Goal: Contribute content

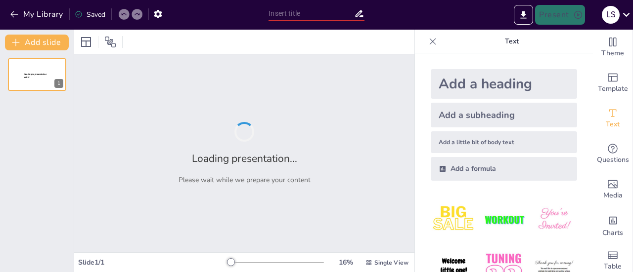
type input "La [PERSON_NAME]: Clave para el Bienestar Animal en Equinos de [PERSON_NAME]"
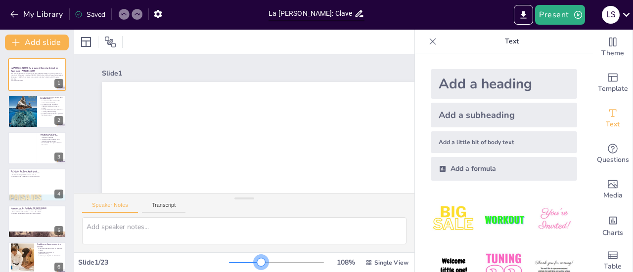
click at [255, 260] on div at bounding box center [276, 263] width 95 height 8
click at [229, 263] on div at bounding box center [245, 263] width 32 height 1
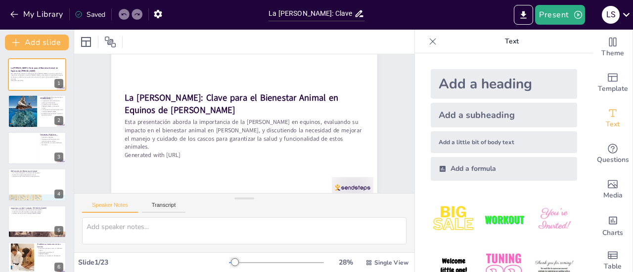
scroll to position [44, 0]
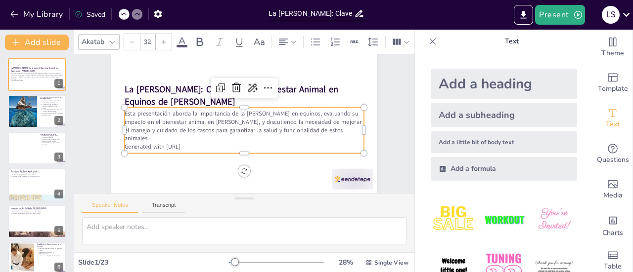
click at [209, 143] on p "Generated with [URL]" at bounding box center [244, 147] width 239 height 8
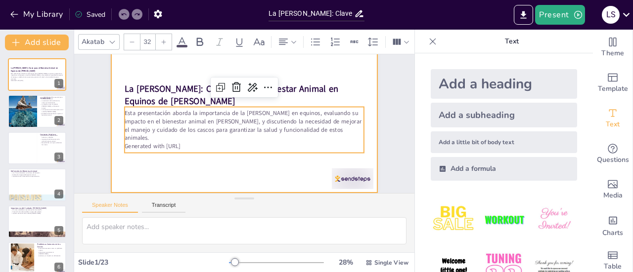
click at [258, 161] on div at bounding box center [244, 118] width 266 height 149
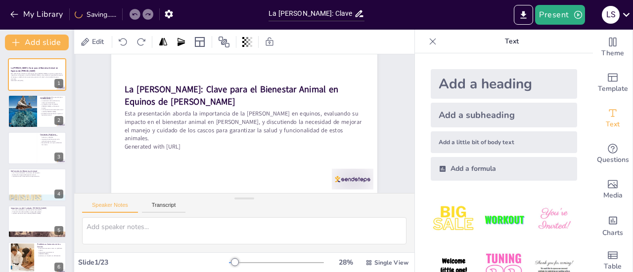
scroll to position [45, 0]
click at [21, 124] on div at bounding box center [22, 111] width 30 height 42
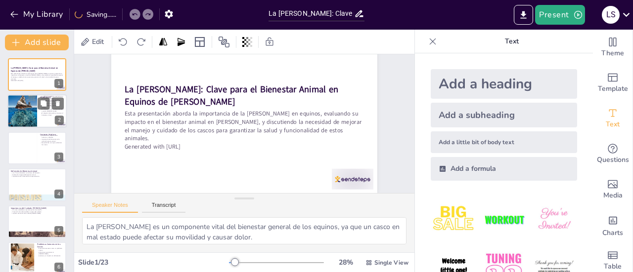
scroll to position [0, 0]
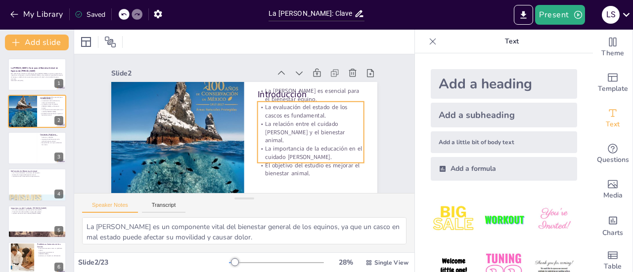
click at [286, 92] on p "La [PERSON_NAME] es esencial para el bienestar equino." at bounding box center [311, 95] width 106 height 16
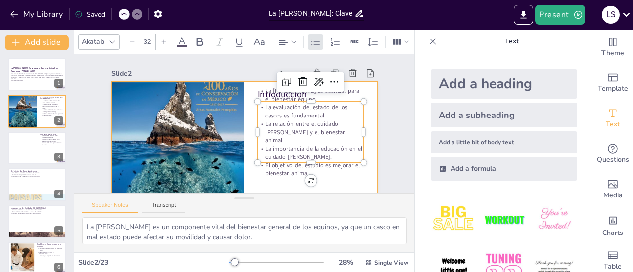
click at [262, 182] on div at bounding box center [244, 156] width 266 height 149
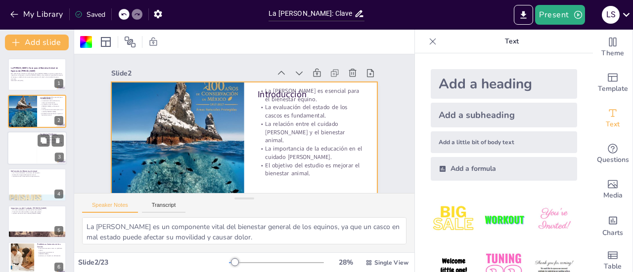
click at [28, 162] on div at bounding box center [22, 149] width 30 height 34
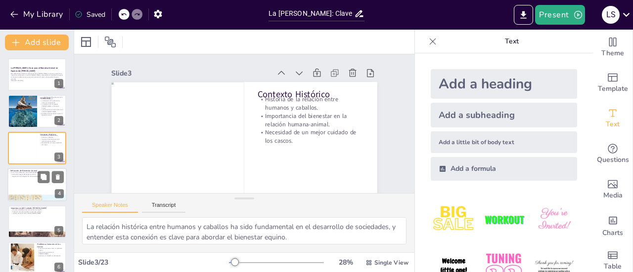
click at [13, 183] on div at bounding box center [36, 185] width 59 height 34
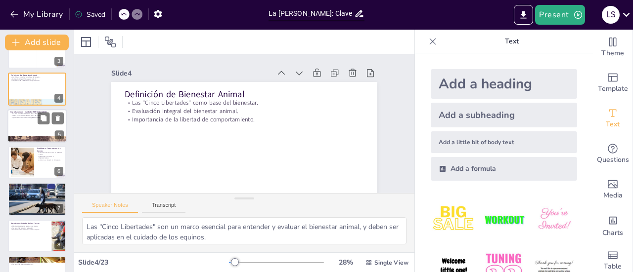
scroll to position [99, 0]
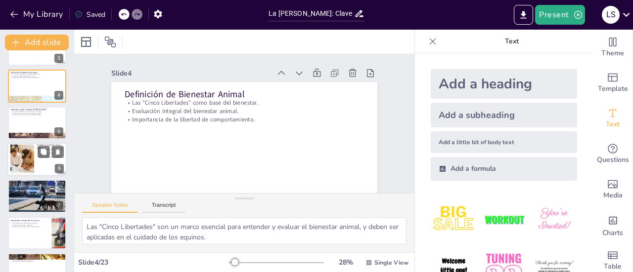
click at [31, 166] on div at bounding box center [22, 160] width 45 height 30
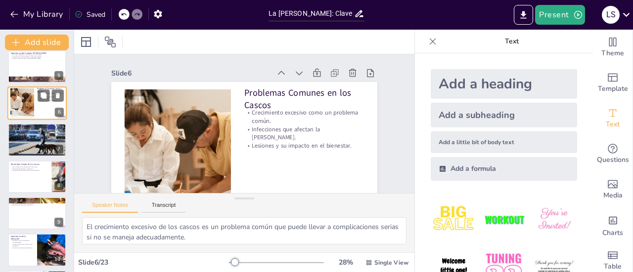
scroll to position [156, 0]
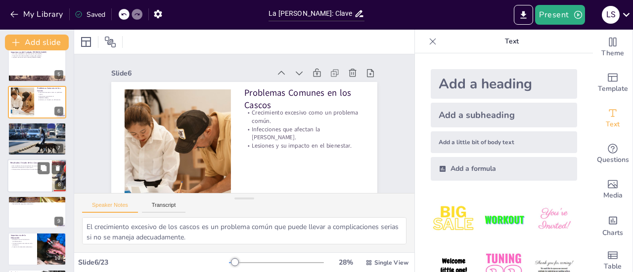
click at [33, 168] on p "Necesidad de atención y educación." at bounding box center [29, 168] width 39 height 2
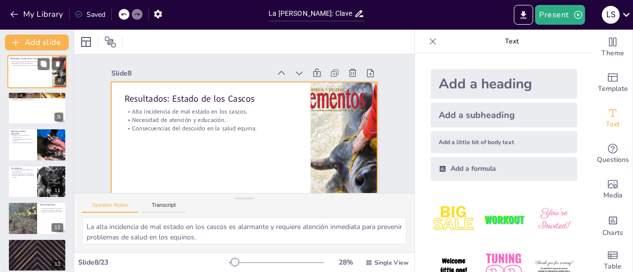
scroll to position [263, 0]
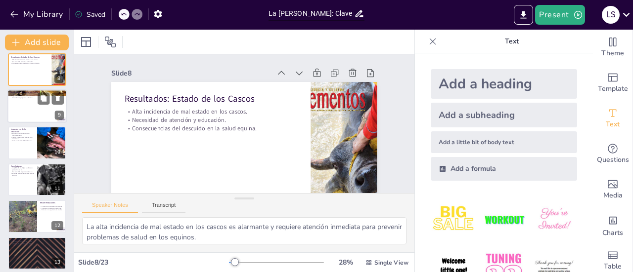
click at [28, 97] on p "Necesidad de programas educativos." at bounding box center [36, 98] width 53 height 2
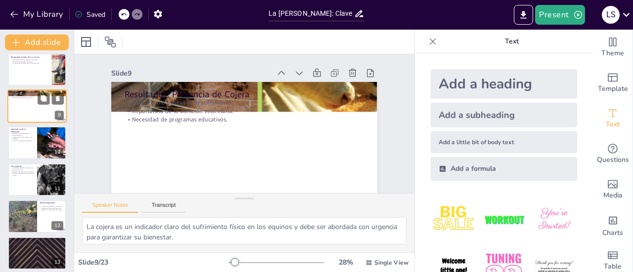
scroll to position [208, 0]
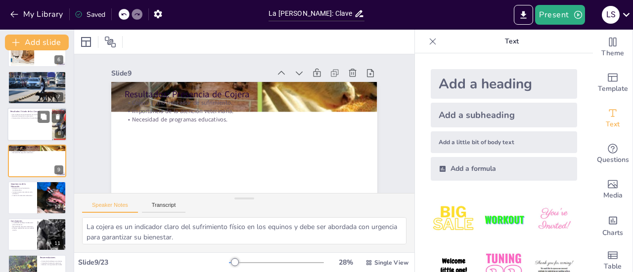
click at [33, 136] on div at bounding box center [36, 125] width 59 height 34
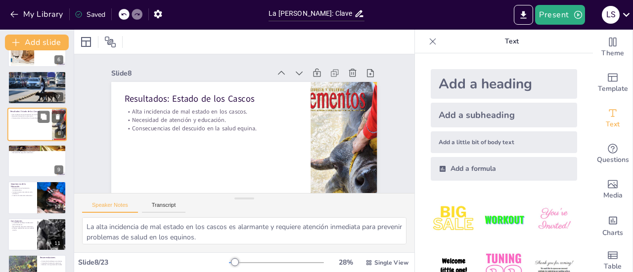
scroll to position [171, 0]
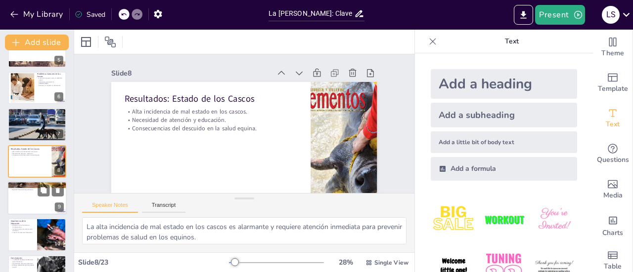
click at [35, 184] on p "Resultados: Presencia de Cojera" at bounding box center [36, 184] width 53 height 3
type textarea "La cojera es un indicador claro del sufrimiento físico en los equinos y debe se…"
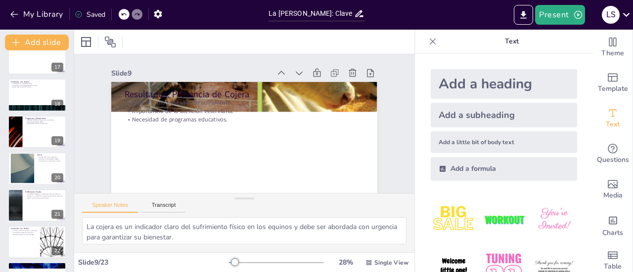
scroll to position [635, 0]
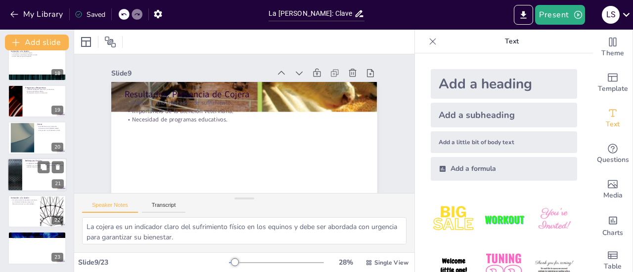
click at [32, 179] on div at bounding box center [36, 175] width 59 height 34
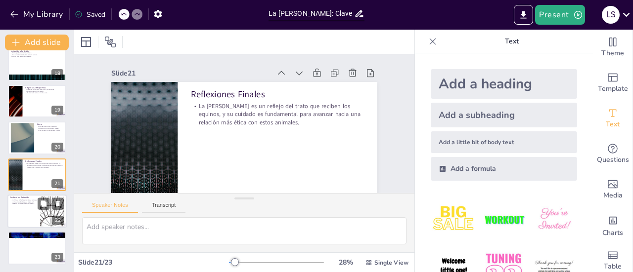
click at [27, 218] on div at bounding box center [36, 212] width 59 height 34
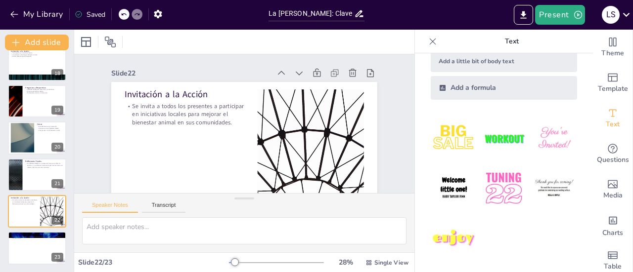
scroll to position [0, 0]
